Goal: Task Accomplishment & Management: Manage account settings

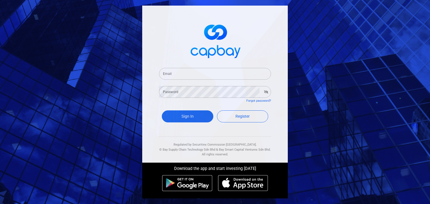
click at [252, 76] on input "Email" at bounding box center [215, 74] width 112 height 12
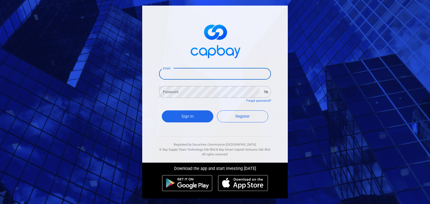
type input "[EMAIL_ADDRESS][DOMAIN_NAME]"
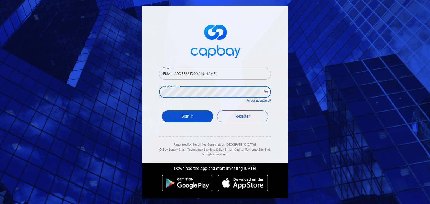
click at [192, 116] on button "Sign In" at bounding box center [188, 117] width 52 height 12
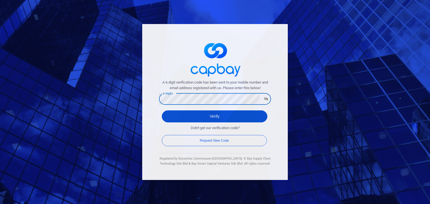
click at [243, 117] on button "Verify" at bounding box center [215, 117] width 106 height 12
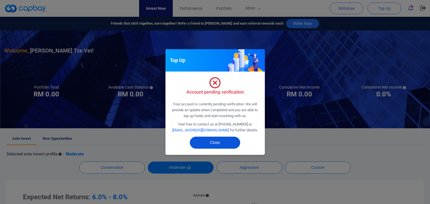
click at [230, 144] on button "Close" at bounding box center [215, 143] width 50 height 12
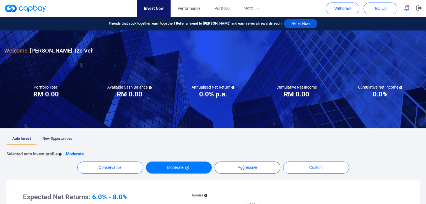
click at [297, 24] on button "Refer Now" at bounding box center [300, 23] width 33 height 9
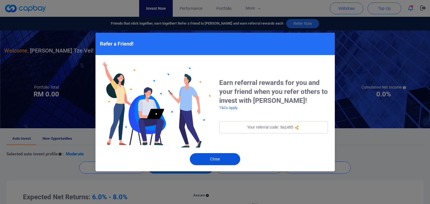
click at [222, 161] on button "Close" at bounding box center [215, 160] width 50 height 12
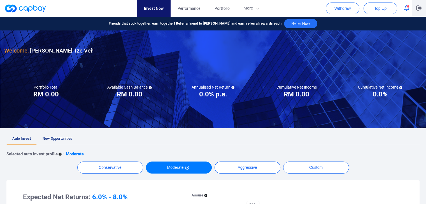
click at [419, 10] on icon "button" at bounding box center [419, 7] width 6 height 5
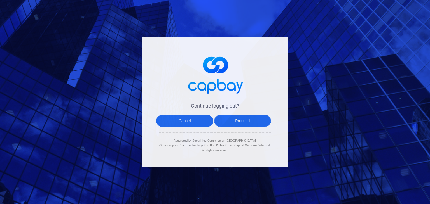
click at [244, 125] on button "Proceed" at bounding box center [242, 121] width 57 height 12
